Goal: Task Accomplishment & Management: Manage account settings

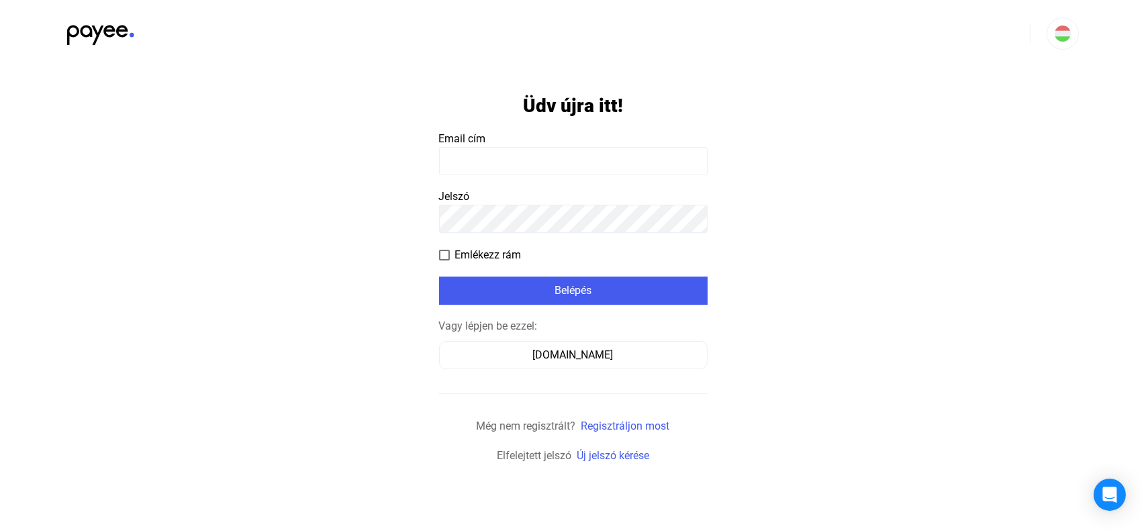
click at [478, 171] on input at bounding box center [573, 161] width 269 height 28
type input "**********"
click at [480, 253] on span "Emlékezz rám" at bounding box center [488, 255] width 66 height 16
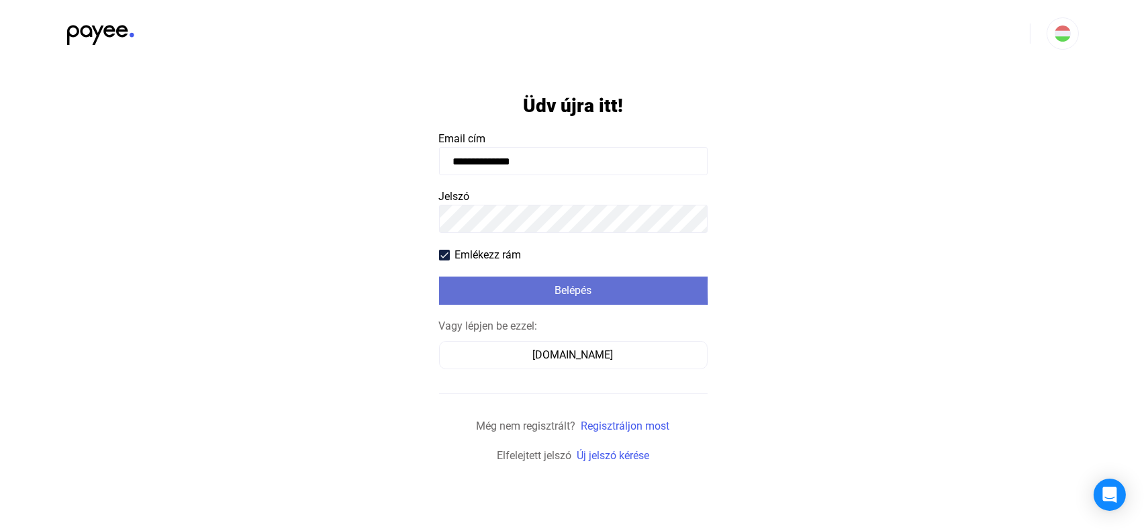
click at [484, 287] on div "Belépés" at bounding box center [573, 291] width 261 height 16
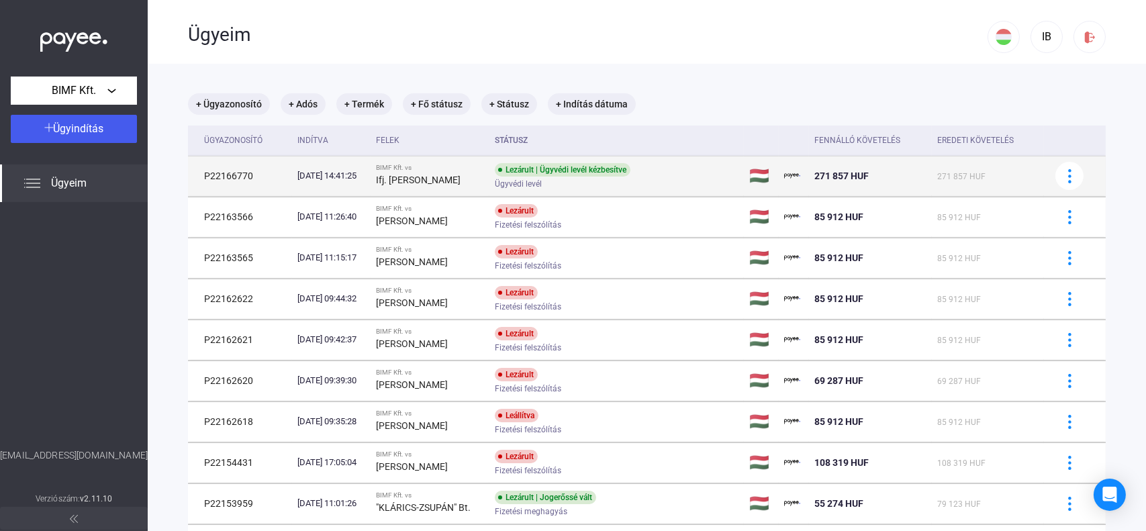
click at [661, 180] on div "Ügyvédi levél" at bounding box center [602, 184] width 214 height 10
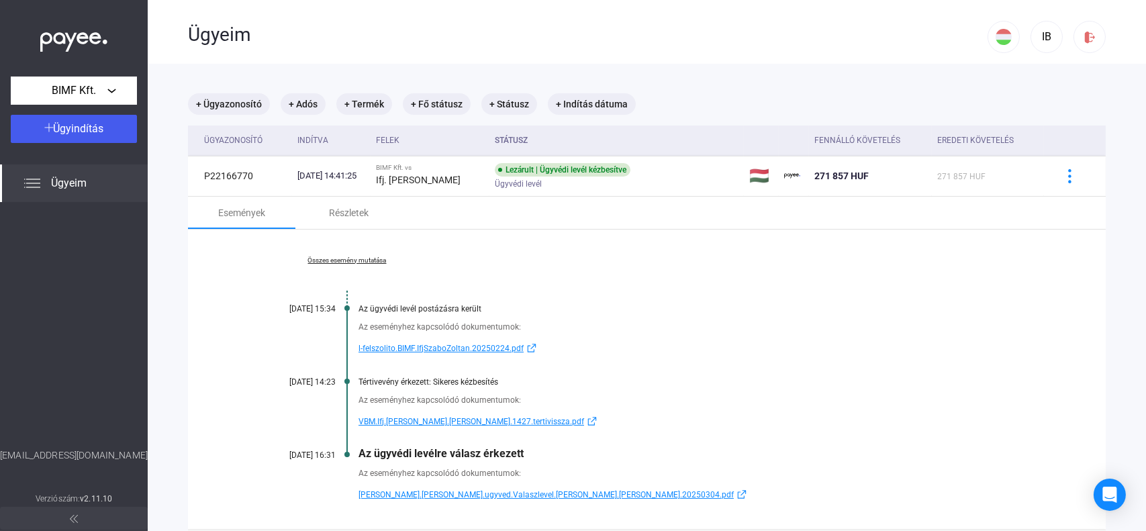
click at [435, 349] on span "l-felszolito.BIMF.IfjSzaboZoltan.20250224.pdf" at bounding box center [441, 348] width 165 height 16
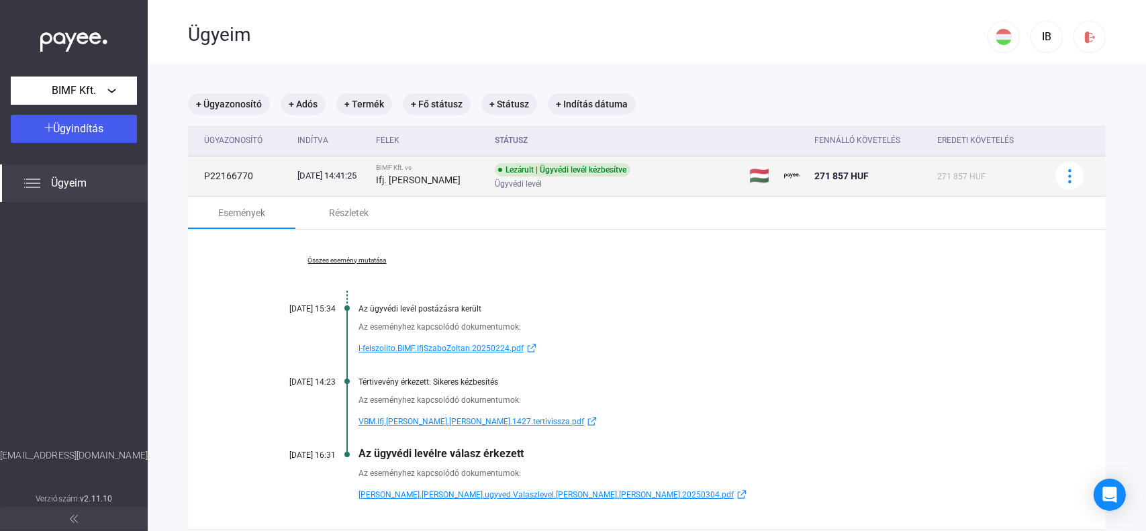
click at [253, 179] on td "P22166770" at bounding box center [240, 176] width 104 height 40
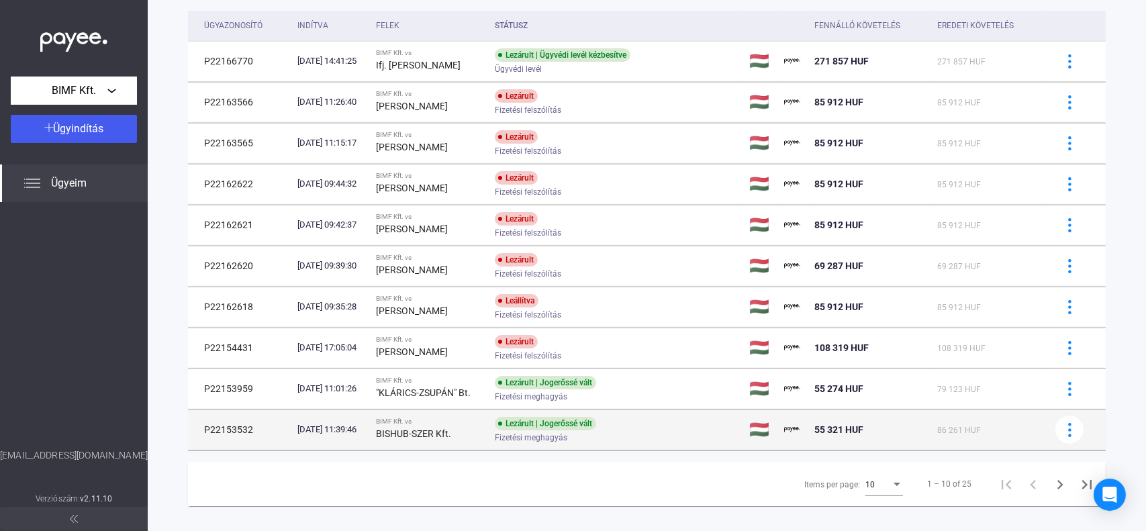
scroll to position [129, 0]
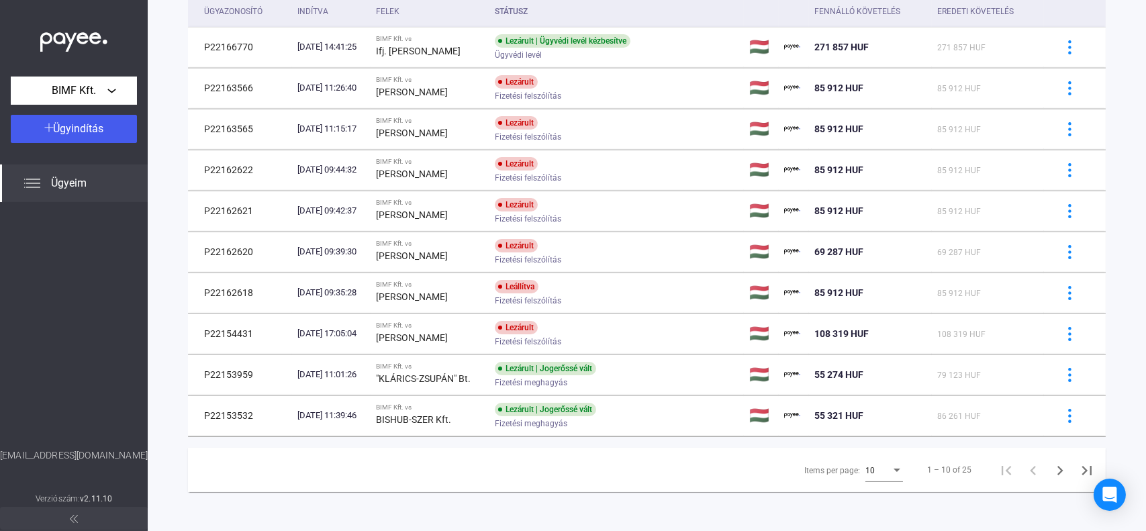
click at [866, 476] on div "10" at bounding box center [879, 471] width 26 height 16
click at [864, 499] on span "25" at bounding box center [875, 493] width 38 height 16
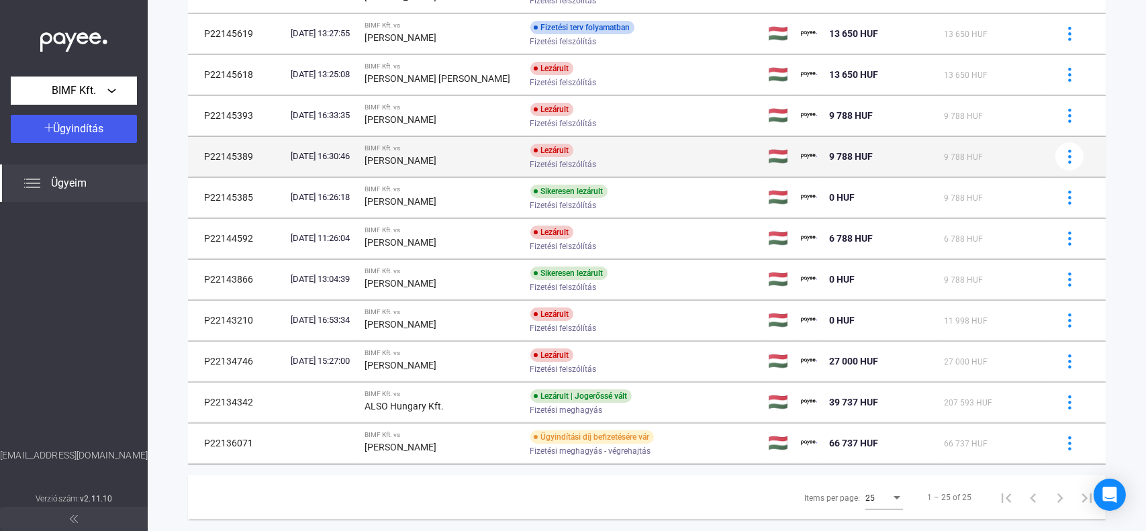
scroll to position [743, 0]
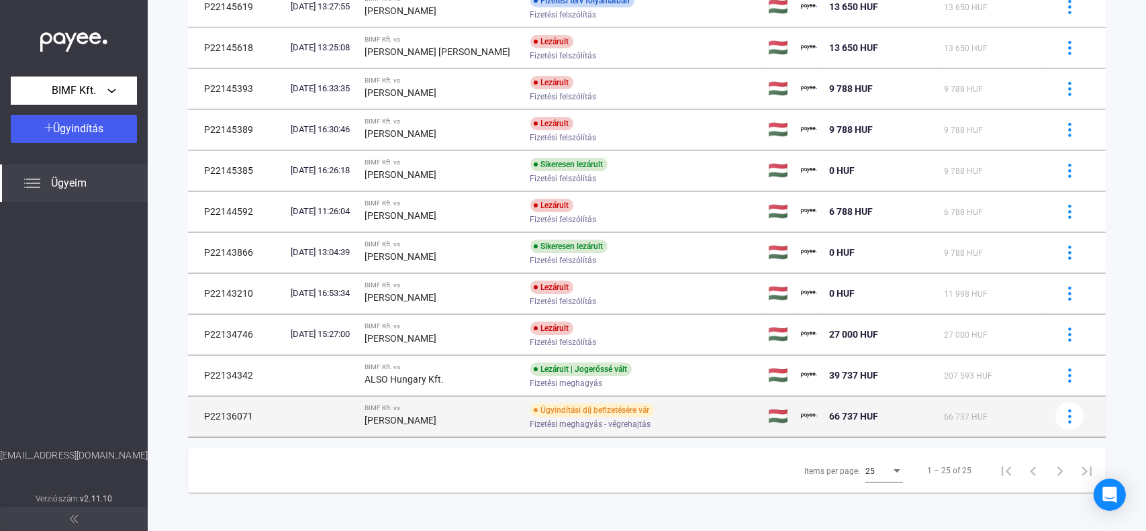
click at [452, 409] on div "BIMF Kft. vs" at bounding box center [442, 408] width 155 height 8
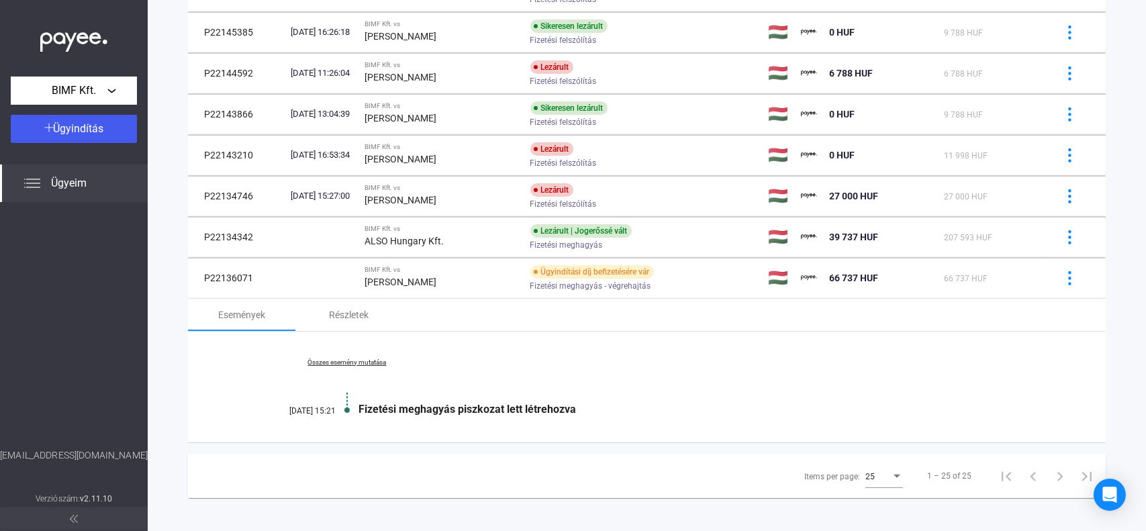
scroll to position [886, 0]
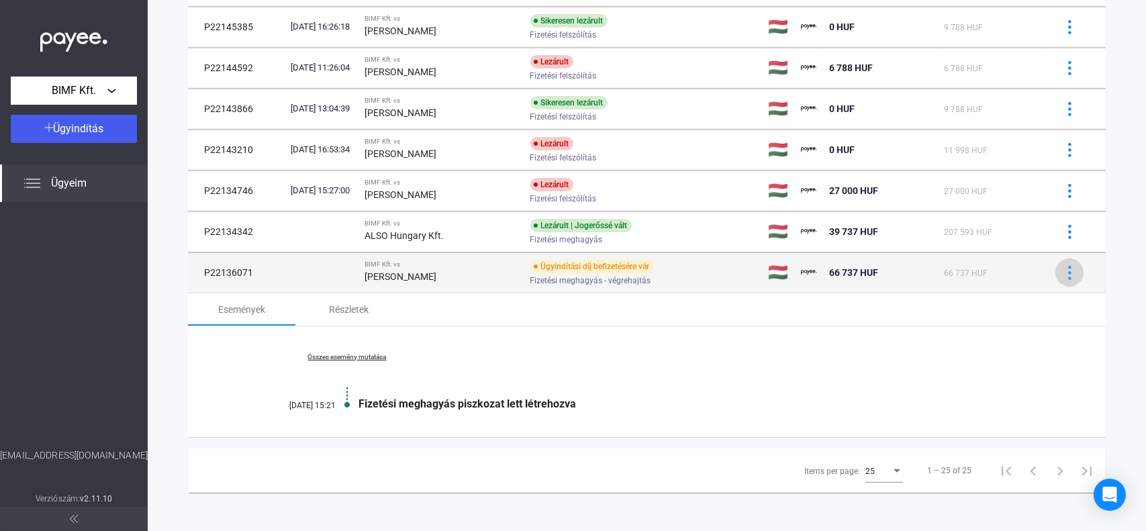
click at [1063, 271] on img at bounding box center [1070, 273] width 14 height 14
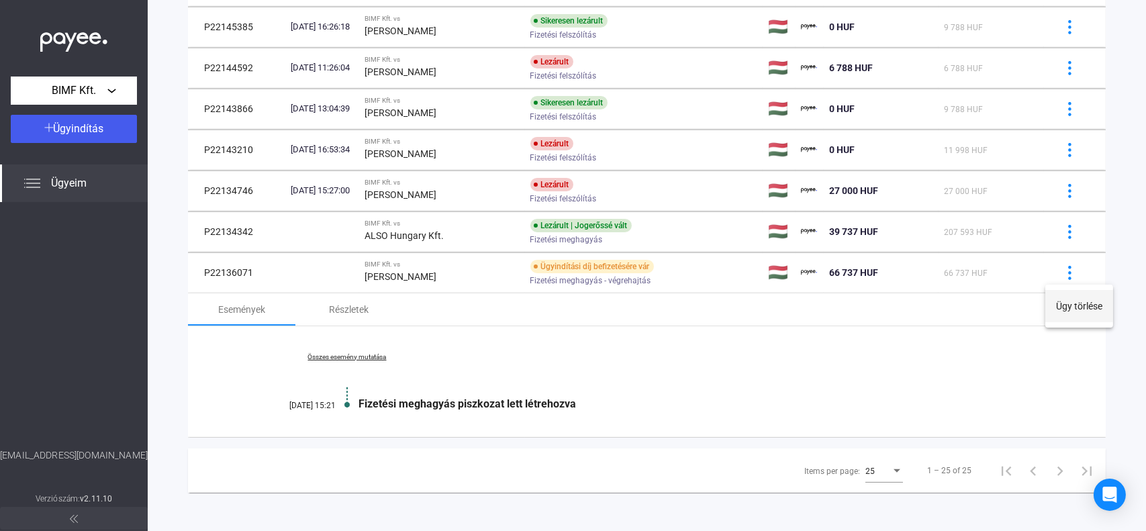
click at [1066, 310] on button "Ügy törlése" at bounding box center [1080, 306] width 68 height 32
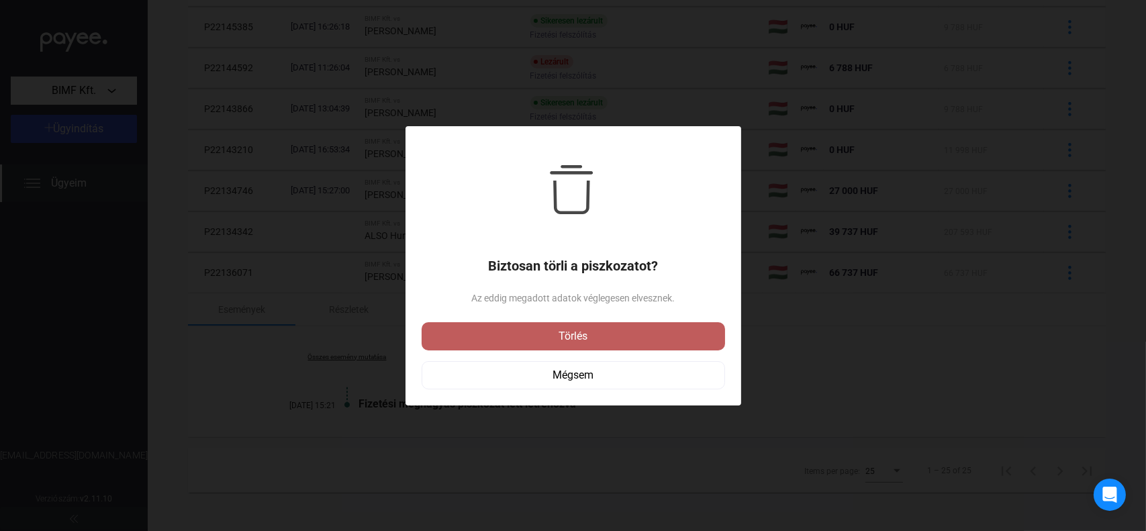
click at [575, 343] on div "Törlés" at bounding box center [573, 336] width 295 height 16
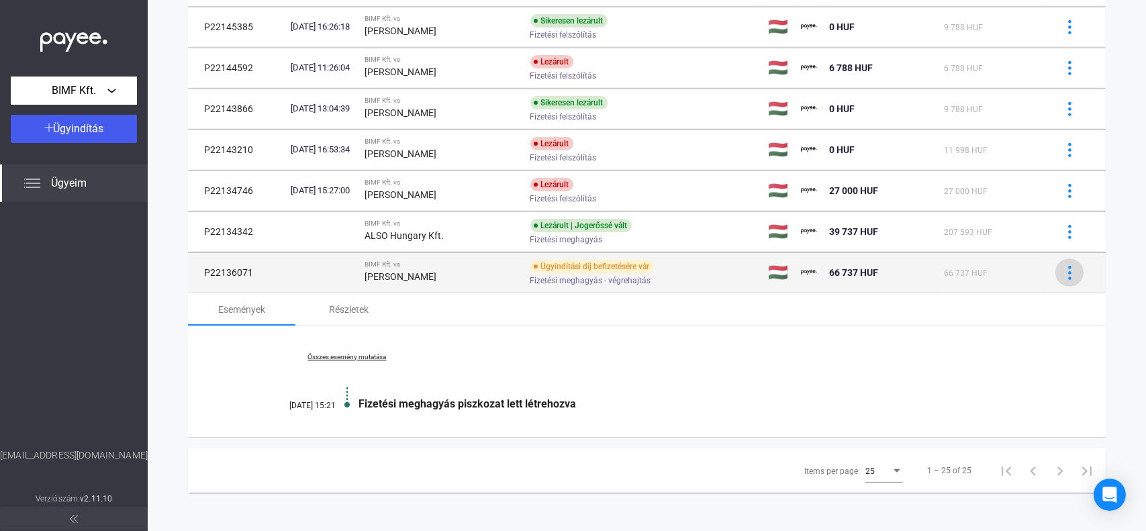
click at [1067, 273] on div at bounding box center [1070, 273] width 20 height 14
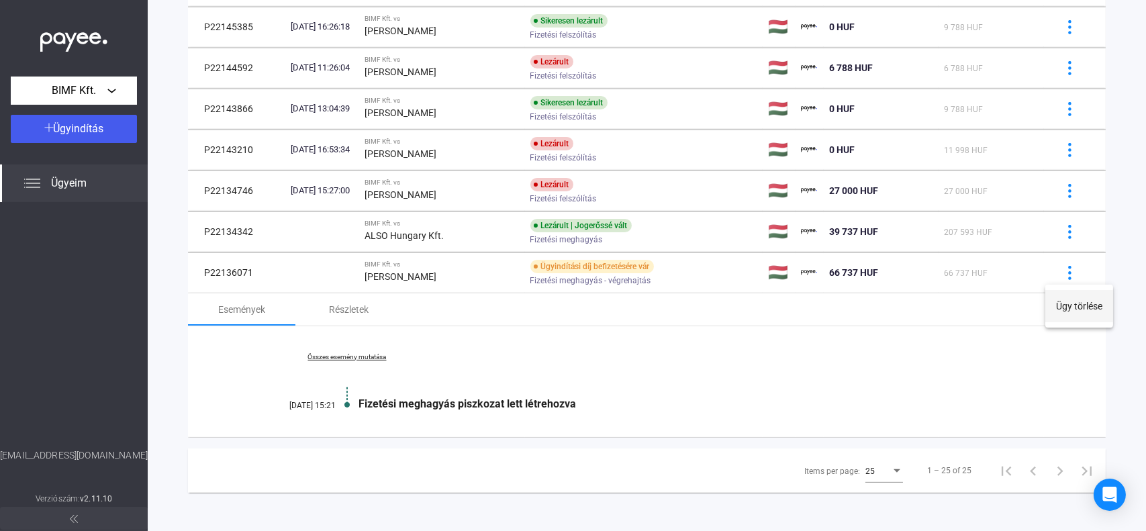
click at [1072, 306] on button "Ügy törlése" at bounding box center [1080, 306] width 68 height 32
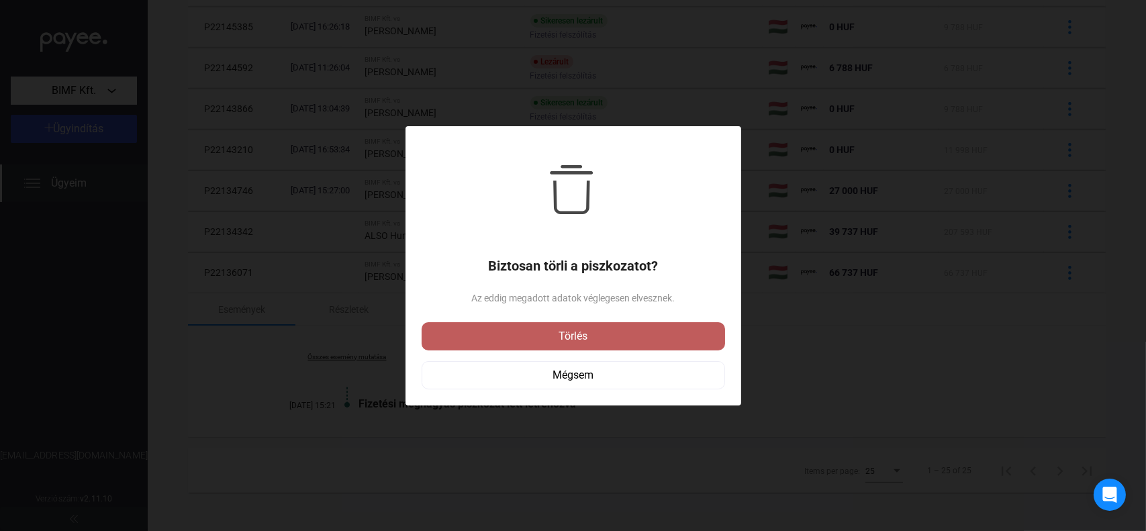
click at [588, 332] on div "Törlés" at bounding box center [573, 336] width 295 height 16
